Goal: Information Seeking & Learning: Learn about a topic

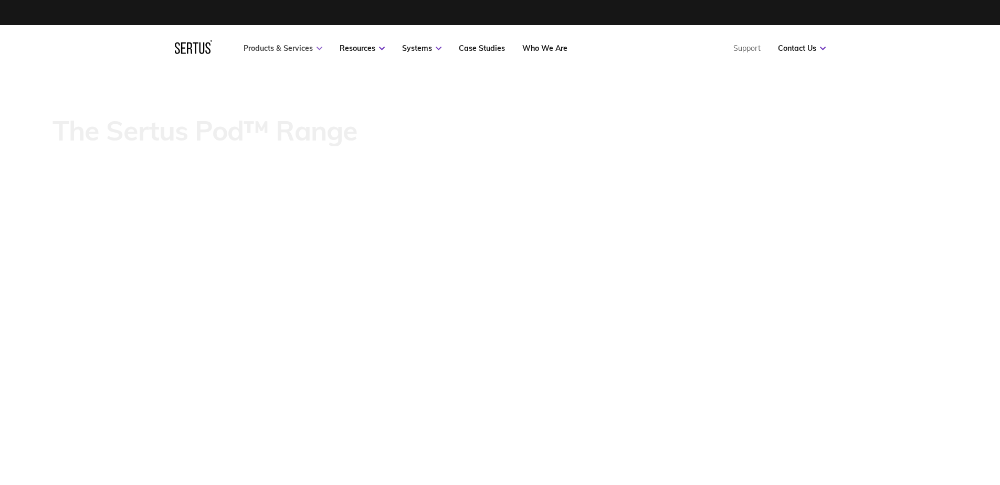
click at [314, 47] on link "Products & Services" at bounding box center [282, 48] width 79 height 9
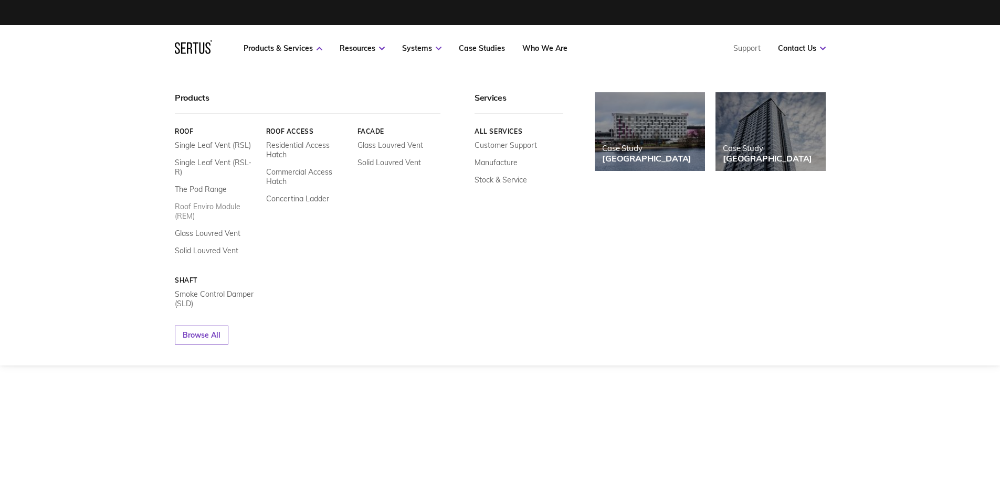
click at [213, 202] on link "Roof Enviro Module (REM)" at bounding box center [216, 211] width 83 height 19
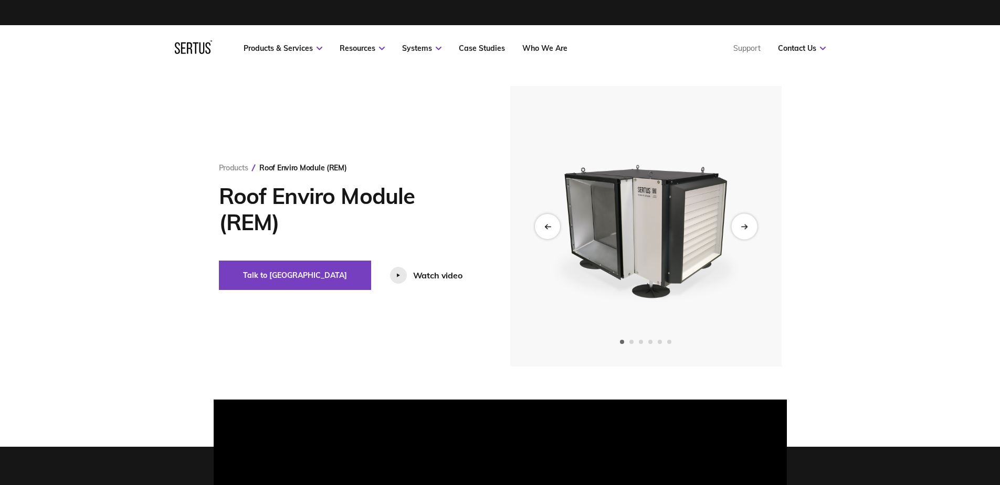
click at [750, 230] on div "Next slide" at bounding box center [744, 227] width 26 height 26
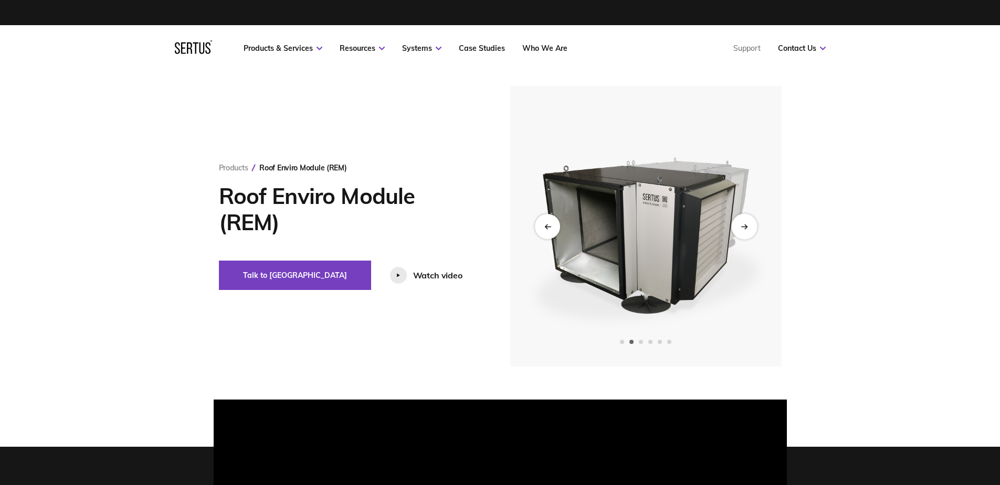
click at [750, 230] on div "Next slide" at bounding box center [744, 227] width 26 height 26
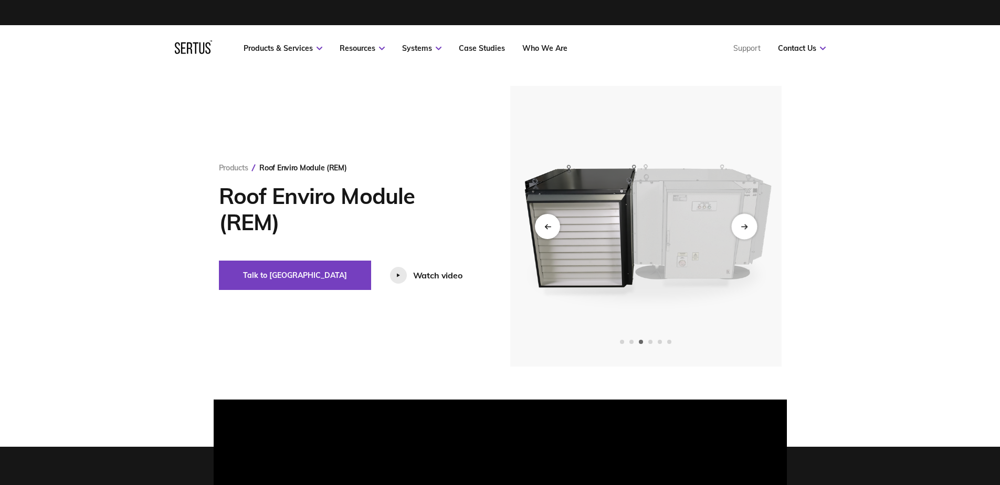
click at [750, 230] on div "Next slide" at bounding box center [744, 227] width 26 height 26
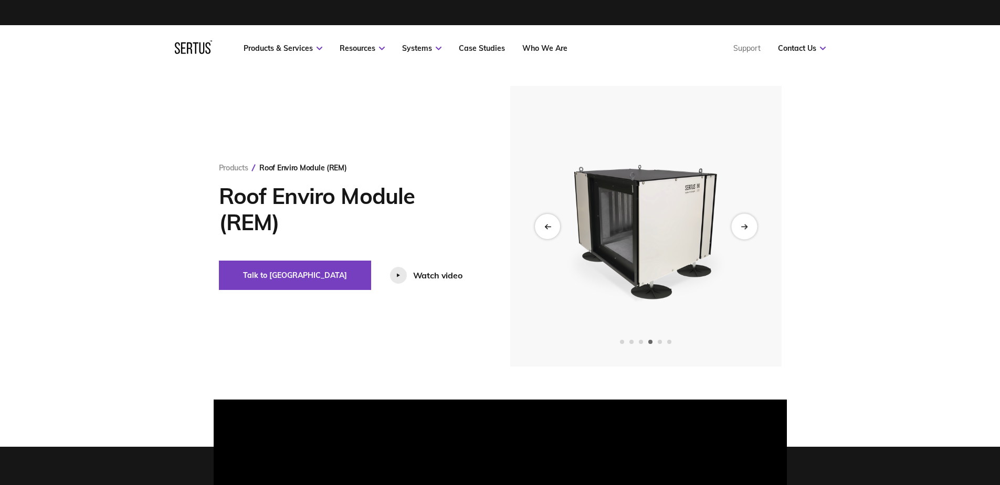
click at [750, 230] on div "Next slide" at bounding box center [744, 227] width 26 height 26
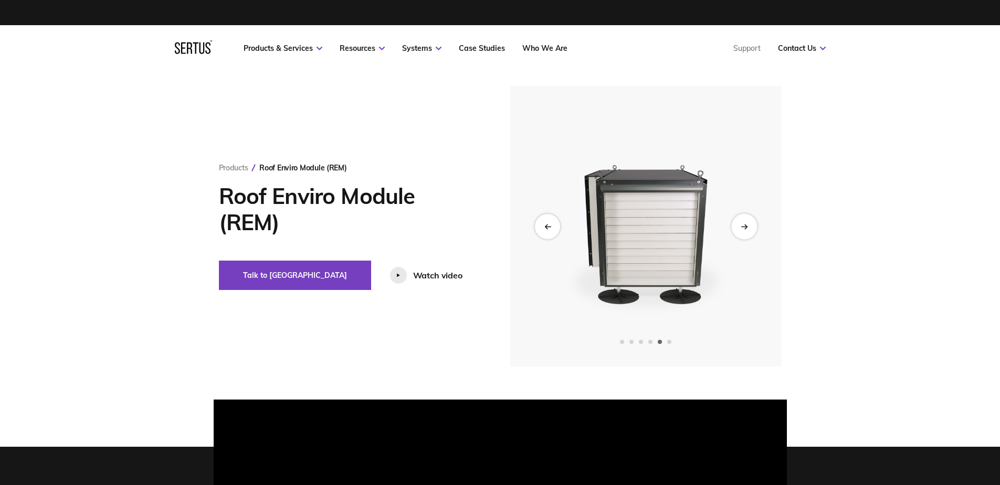
click at [750, 230] on div "Next slide" at bounding box center [744, 227] width 26 height 26
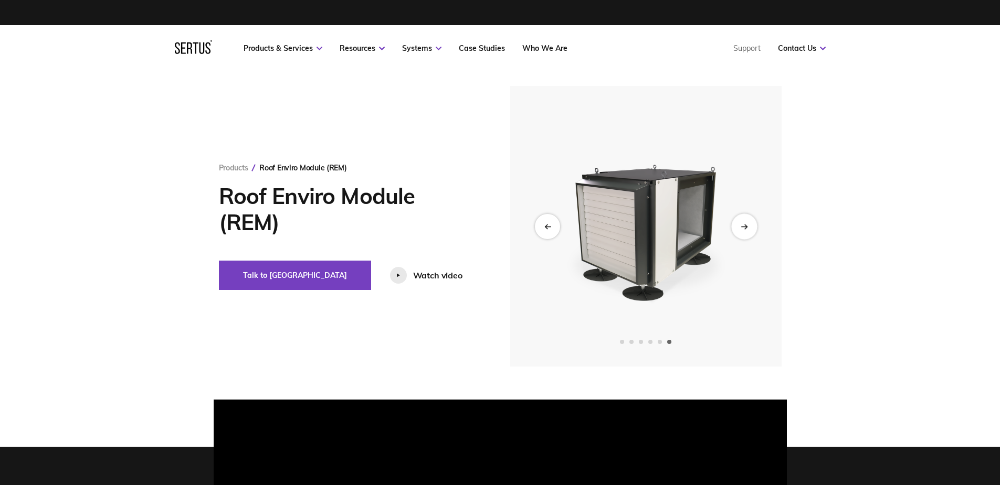
click at [746, 233] on div "Next slide" at bounding box center [744, 227] width 26 height 26
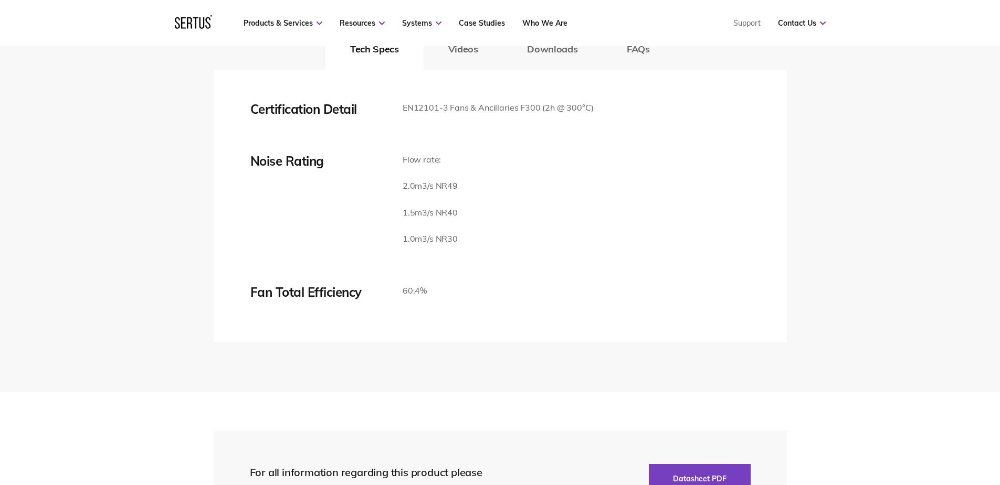
scroll to position [1889, 0]
